Goal: Information Seeking & Learning: Learn about a topic

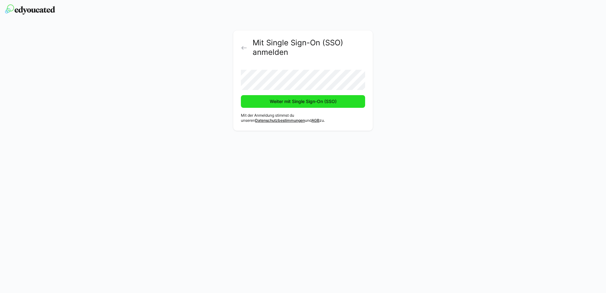
click at [256, 101] on span "Weiter mit Single Sign-On (SSO)" at bounding box center [303, 101] width 124 height 13
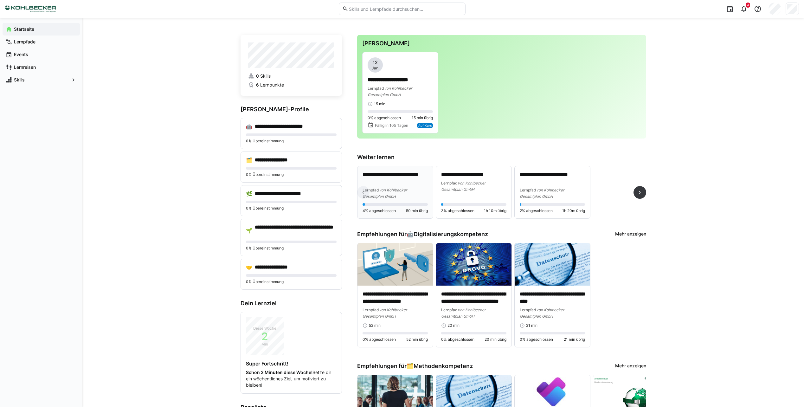
click at [389, 186] on div "**********" at bounding box center [394, 185] width 65 height 29
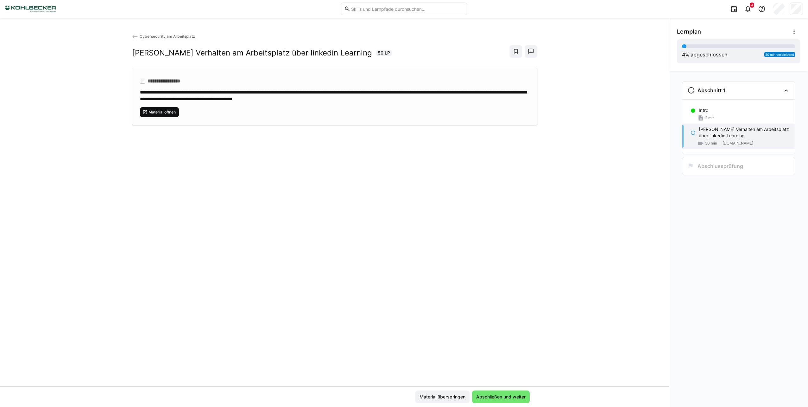
click at [149, 113] on span "Material öffnen" at bounding box center [162, 112] width 29 height 5
